Goal: Find specific page/section: Find specific page/section

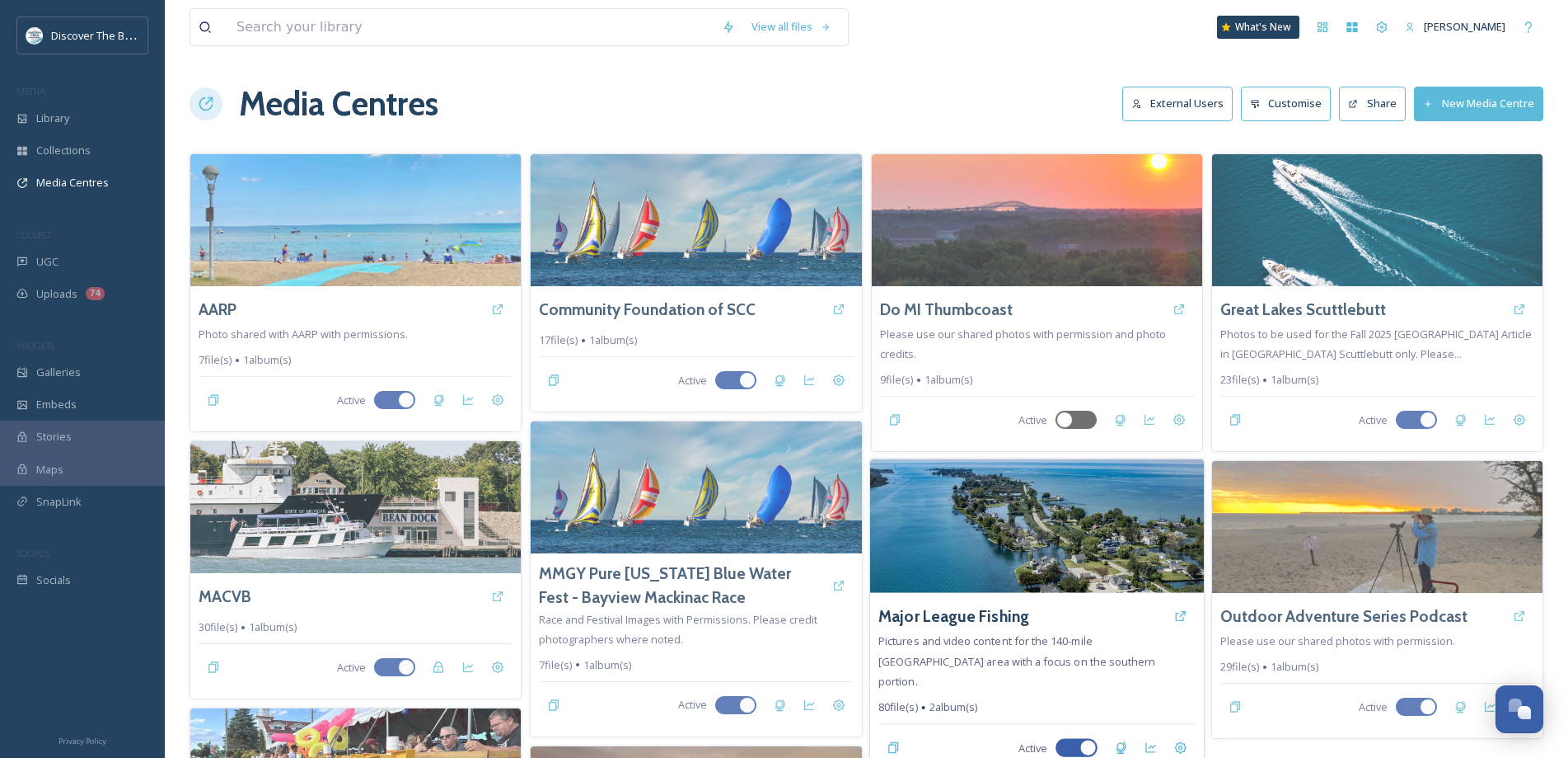
click at [952, 500] on img at bounding box center [1036, 525] width 334 height 133
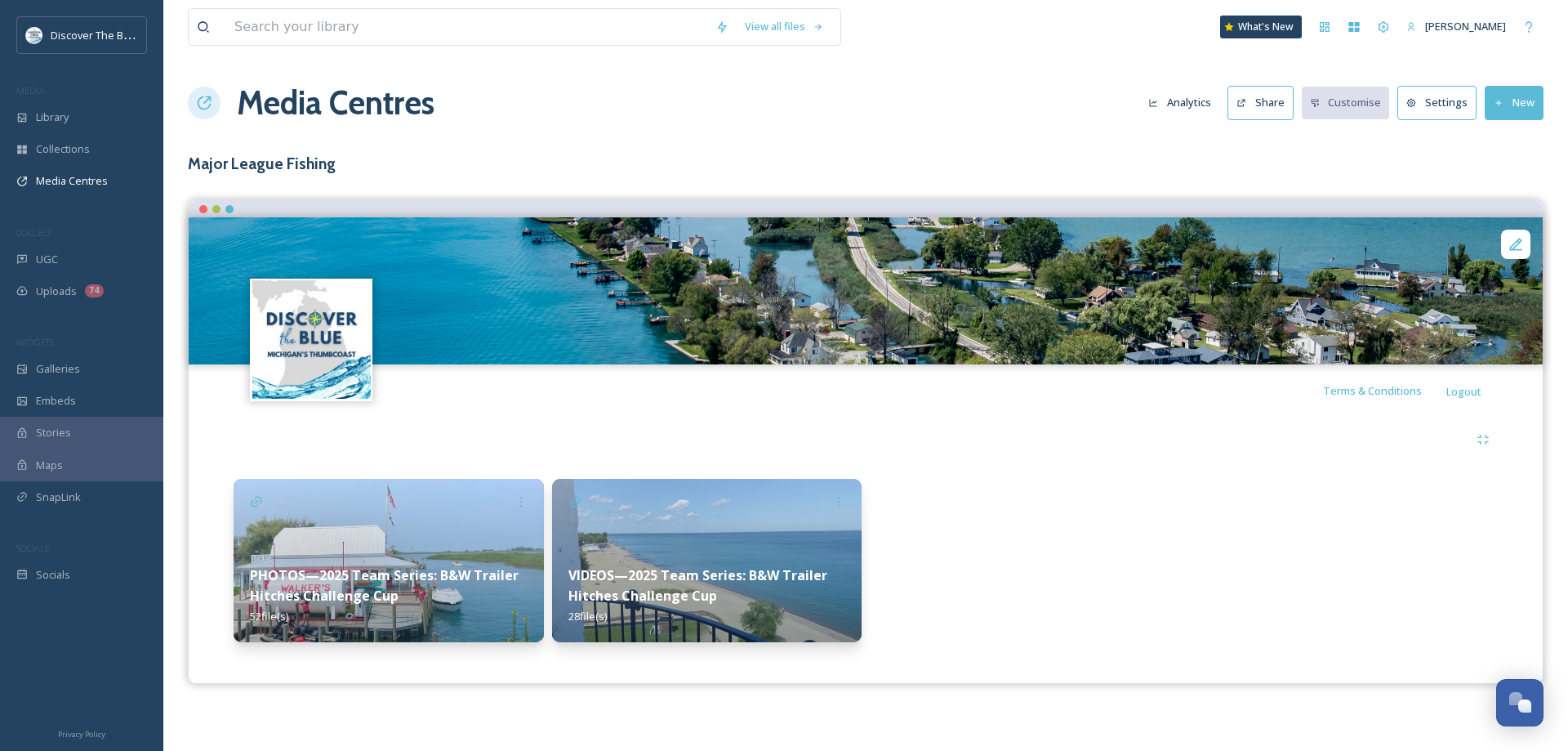
click at [683, 527] on img at bounding box center [707, 561] width 310 height 163
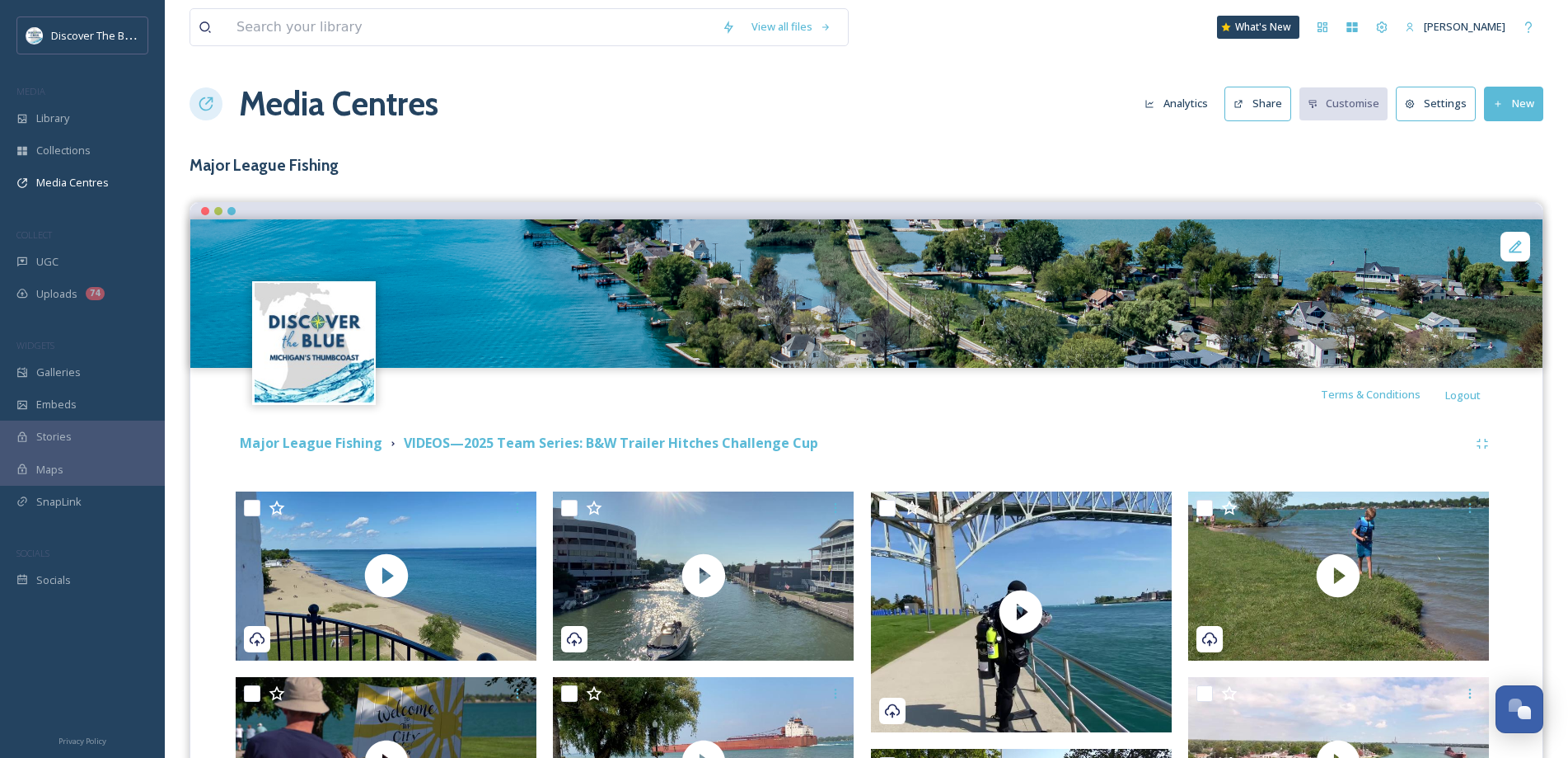
click at [1197, 101] on button "Analytics" at bounding box center [1176, 103] width 80 height 32
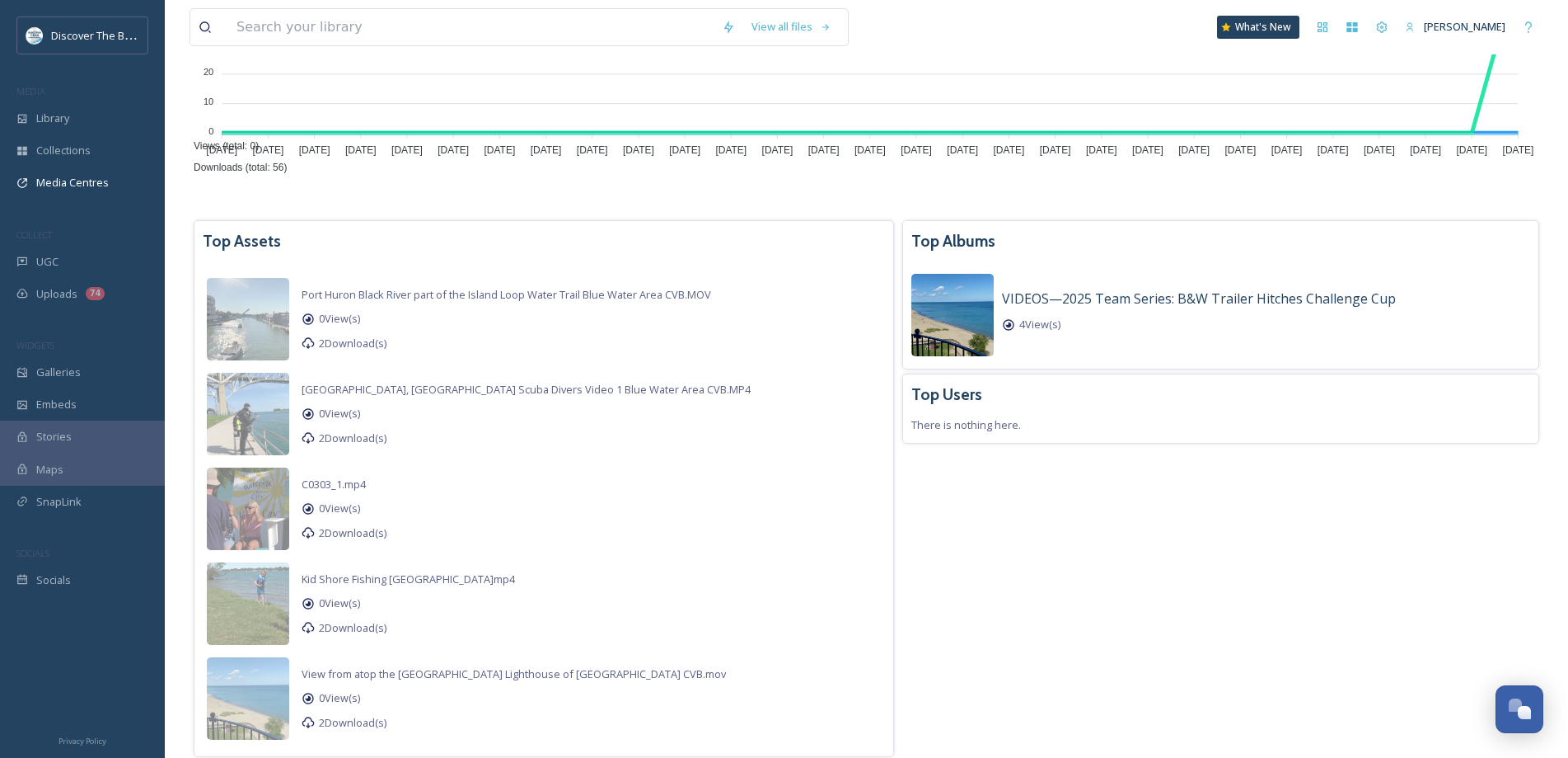
scroll to position [338, 0]
